Goal: Find specific page/section: Find specific page/section

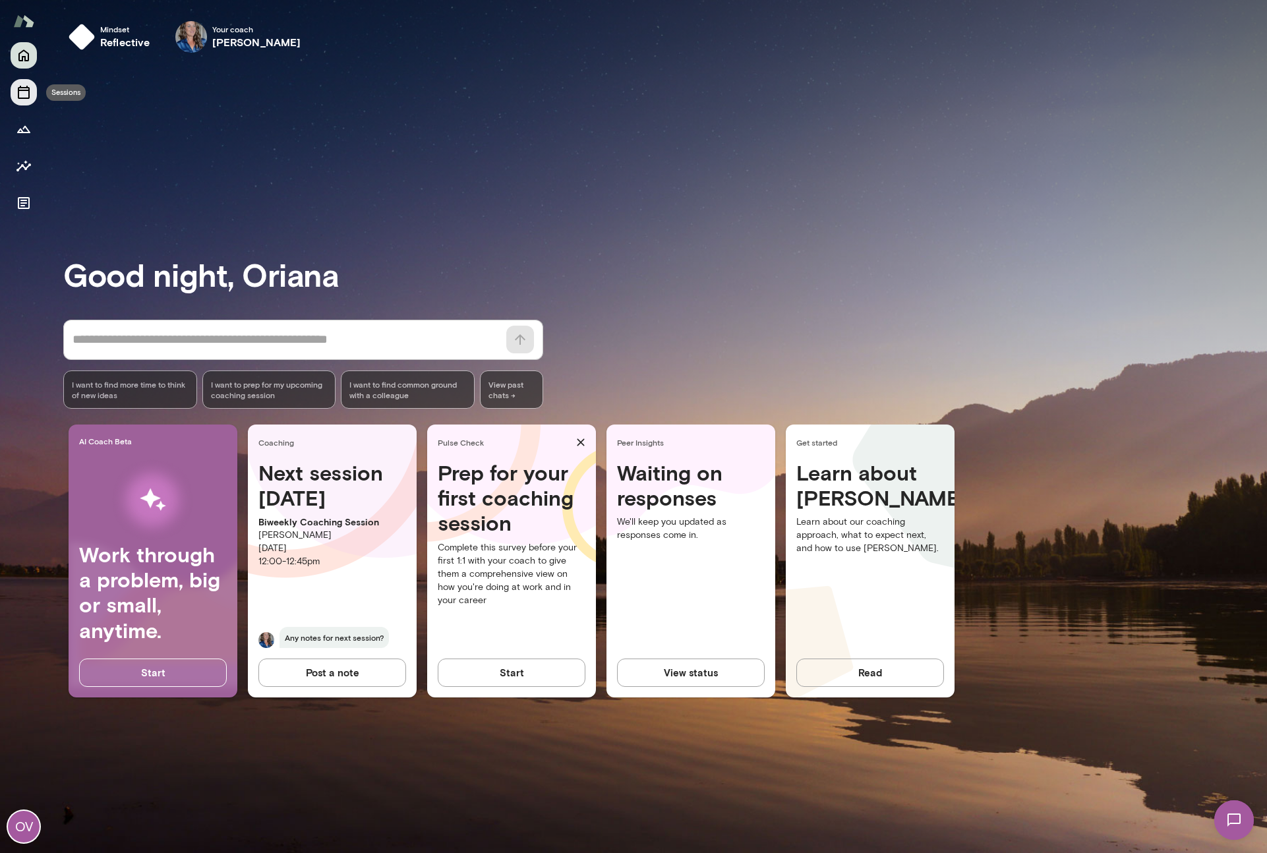
click at [21, 96] on icon "Sessions" at bounding box center [24, 92] width 16 height 16
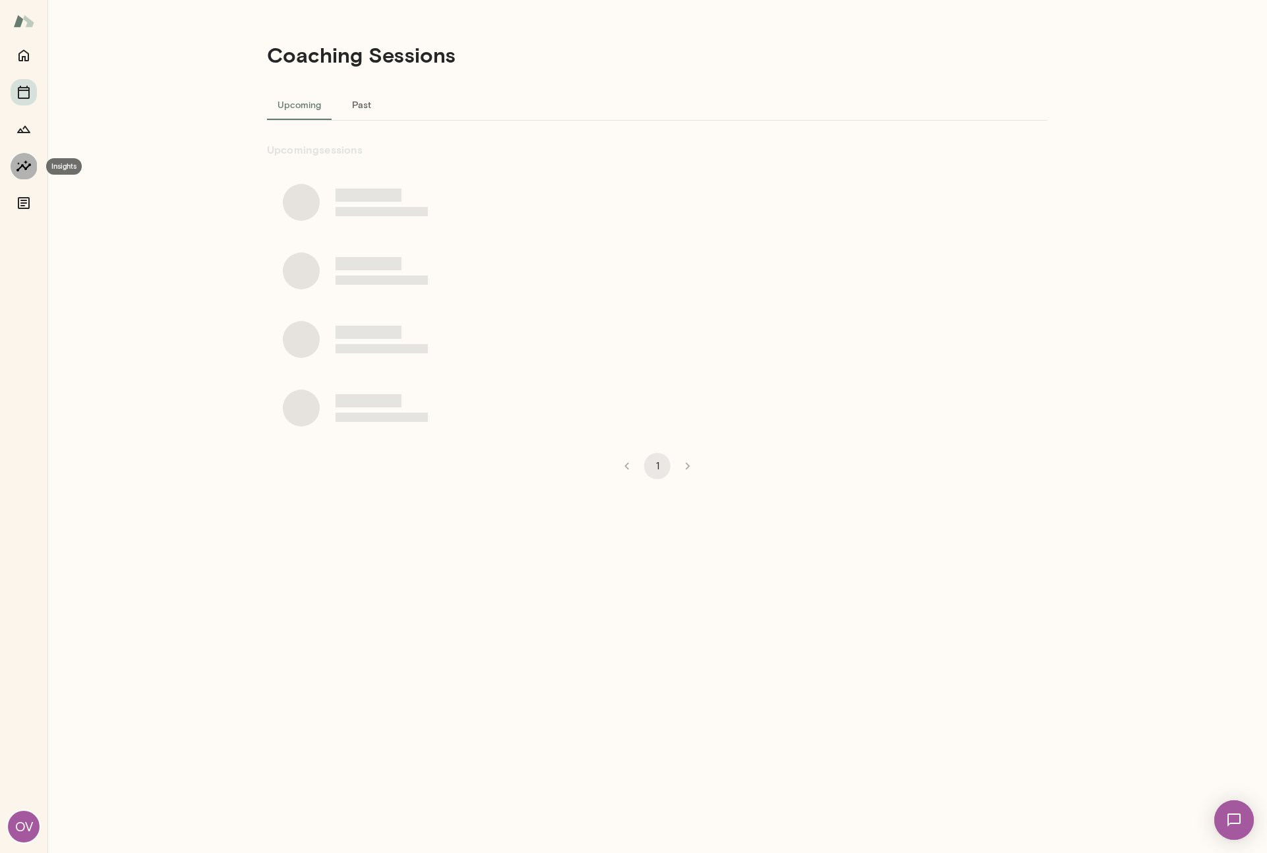
click at [21, 161] on icon "Insights" at bounding box center [24, 166] width 16 height 16
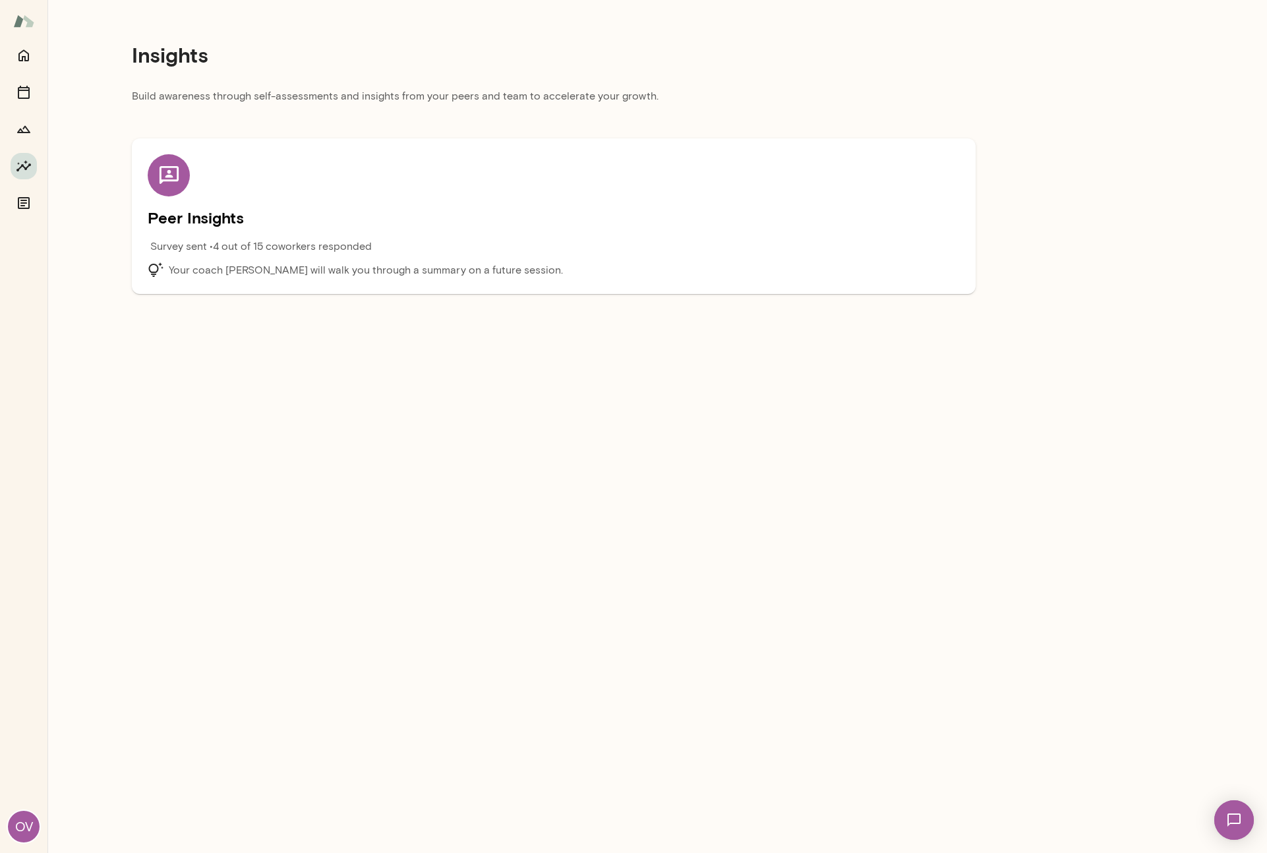
click at [307, 259] on div "Survey sent • 4 out of 15 coworkers responded" at bounding box center [452, 251] width 609 height 24
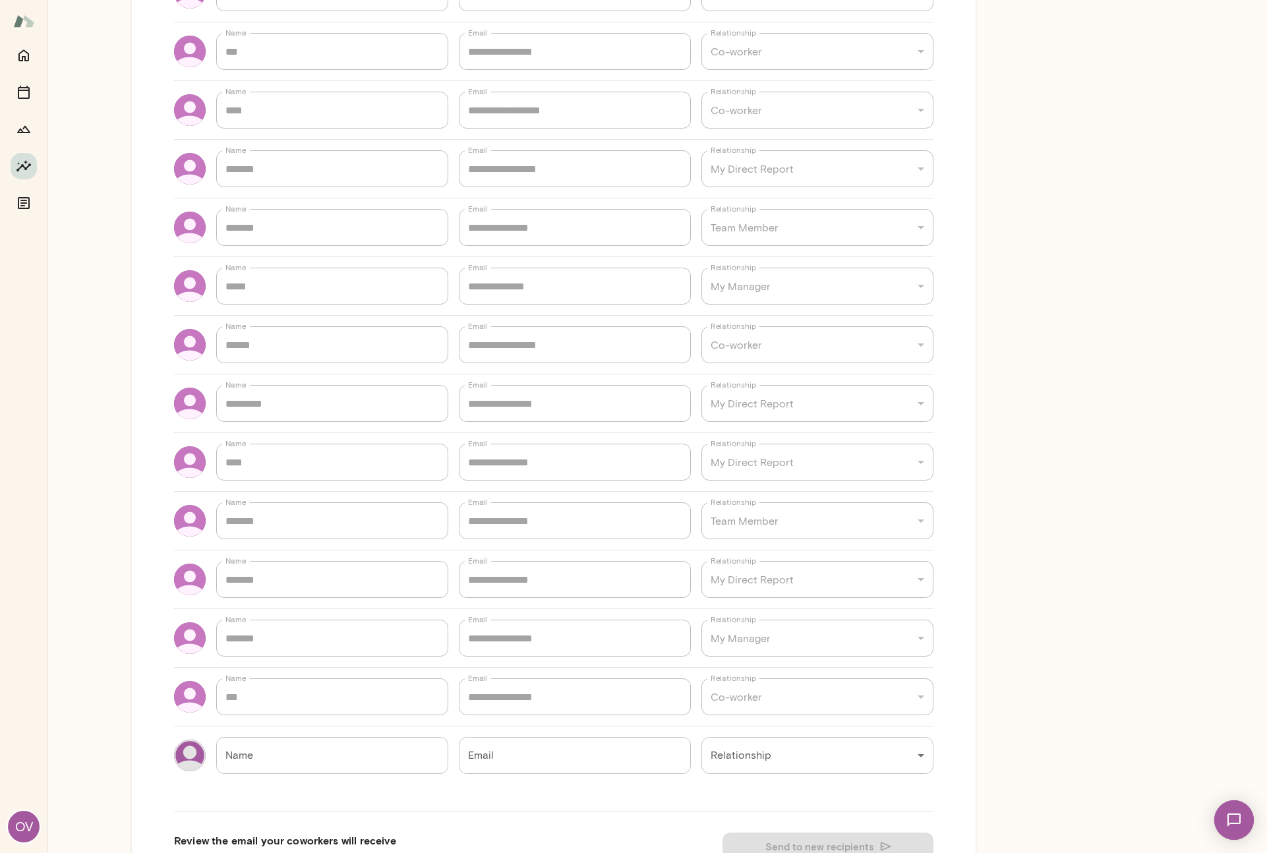
scroll to position [611, 0]
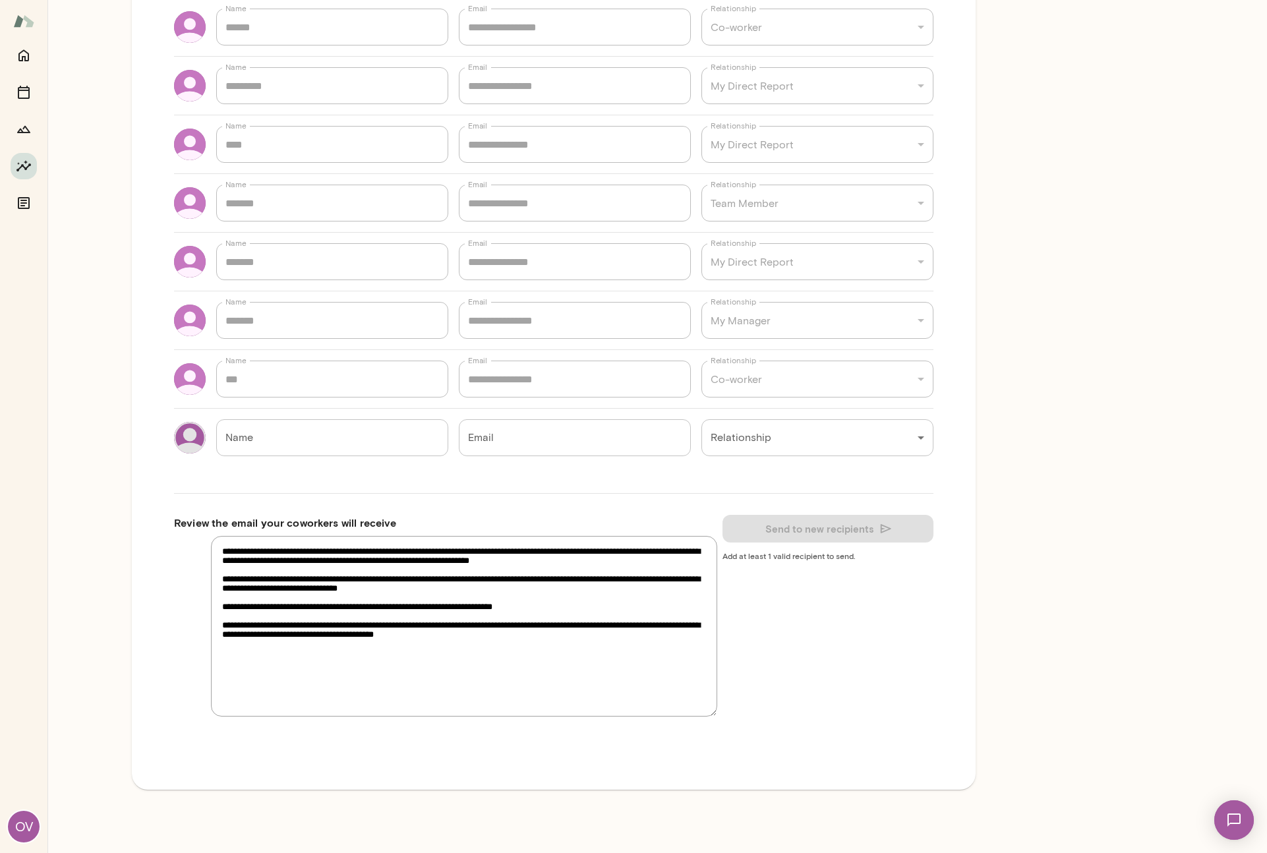
click at [798, 552] on span "Add at least 1 valid recipient to send." at bounding box center [827, 555] width 211 height 11
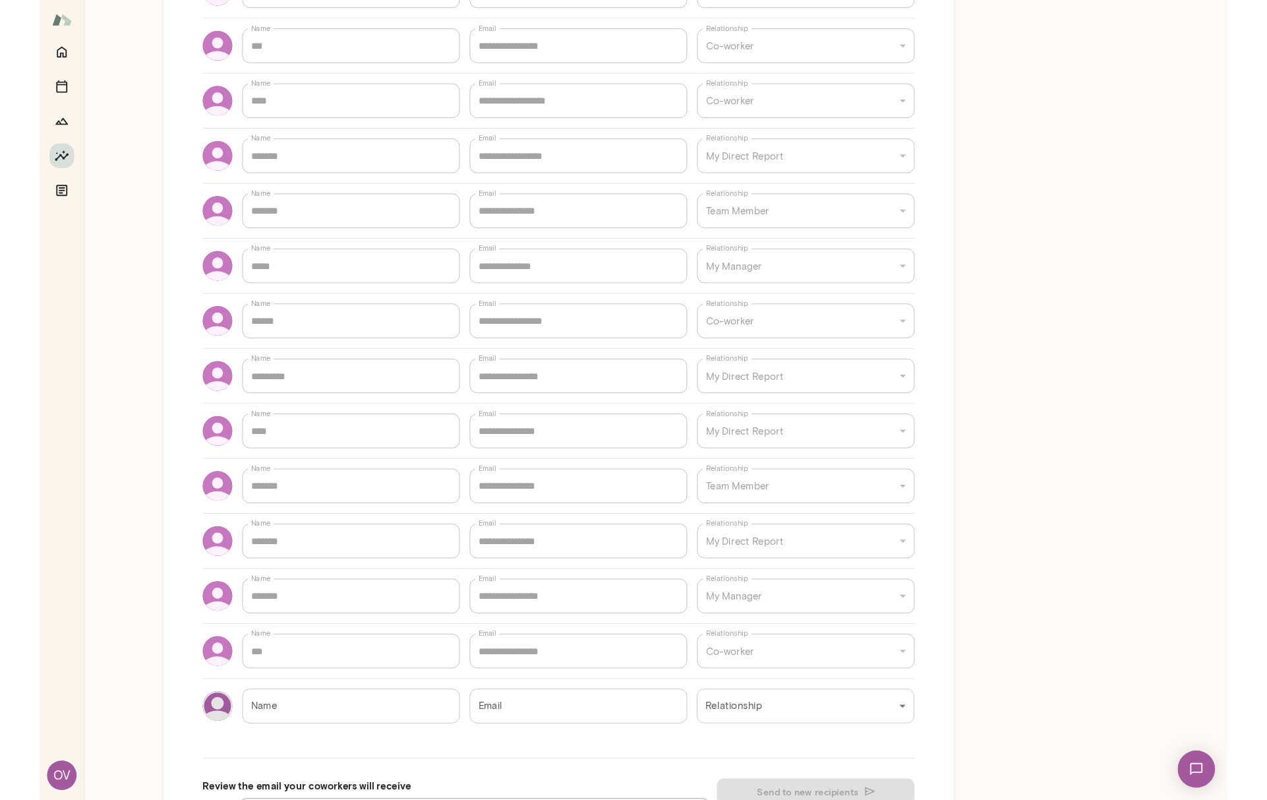
scroll to position [0, 0]
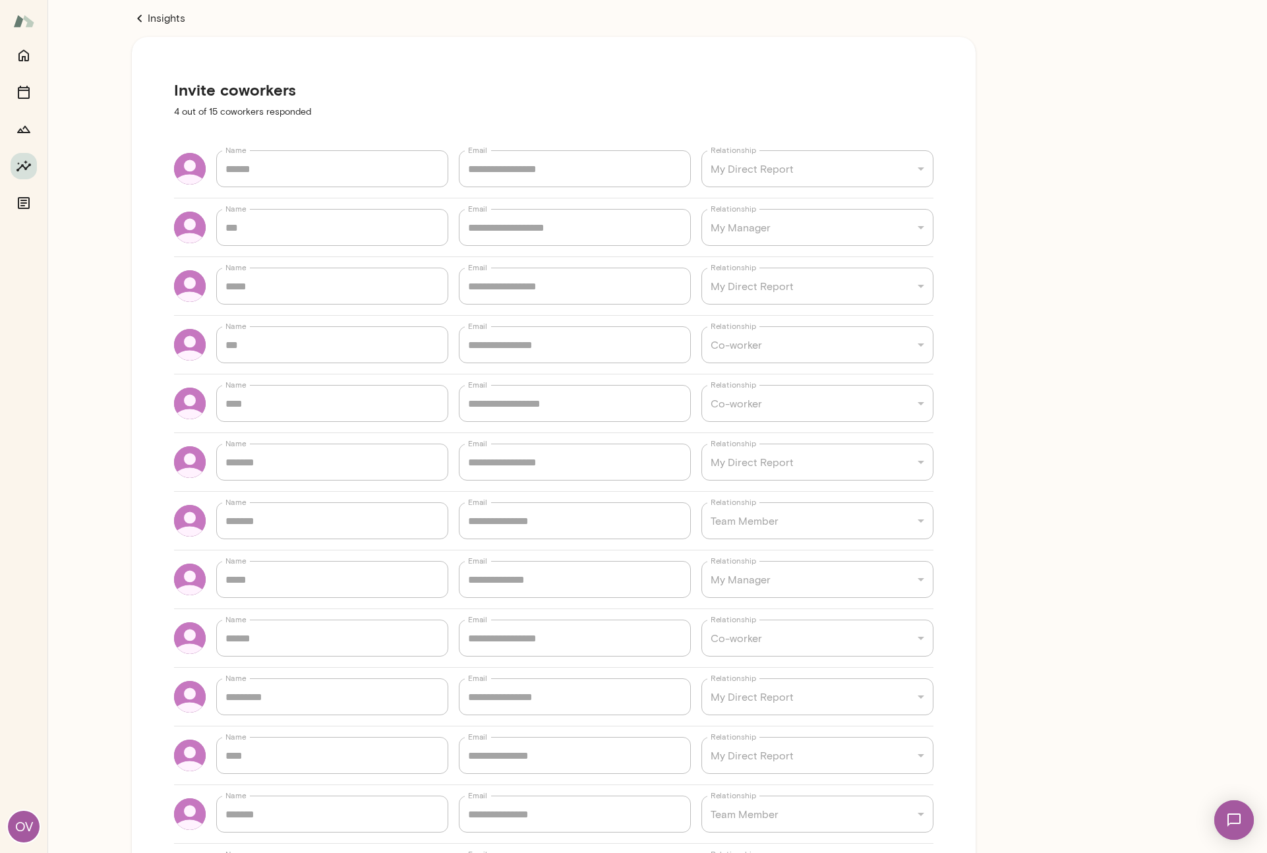
drag, startPoint x: 189, startPoint y: 109, endPoint x: 171, endPoint y: 109, distance: 17.8
click at [189, 109] on p "4 out of 15 coworkers responded" at bounding box center [553, 111] width 759 height 13
click at [174, 113] on p "4 out of 15 coworkers responded" at bounding box center [553, 111] width 759 height 13
click at [152, 20] on link "Insights" at bounding box center [554, 19] width 844 height 16
